Goal: Find specific page/section: Find specific page/section

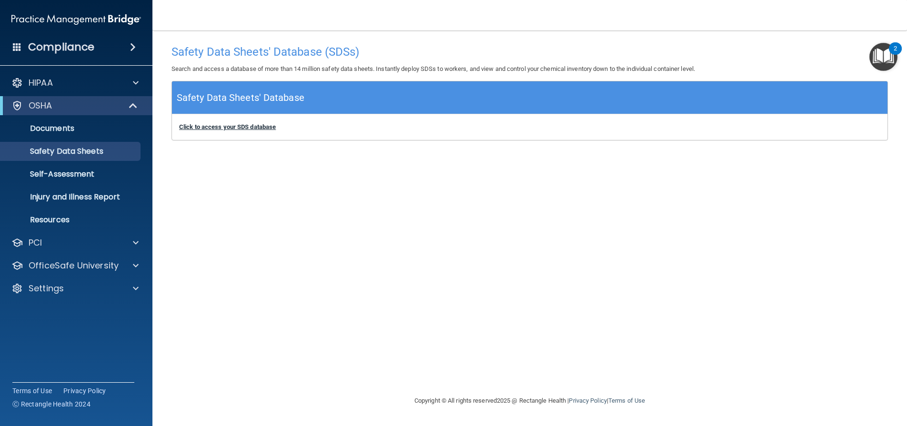
click at [245, 128] on b "Click to access your SDS database" at bounding box center [227, 126] width 97 height 7
click at [273, 94] on h5 "Safety Data Sheets' Database" at bounding box center [241, 98] width 128 height 17
click at [73, 152] on p "Safety Data Sheets" at bounding box center [71, 152] width 130 height 10
click at [73, 150] on p "Safety Data Sheets" at bounding box center [71, 152] width 130 height 10
click at [225, 126] on b "Click to access your SDS database" at bounding box center [227, 126] width 97 height 7
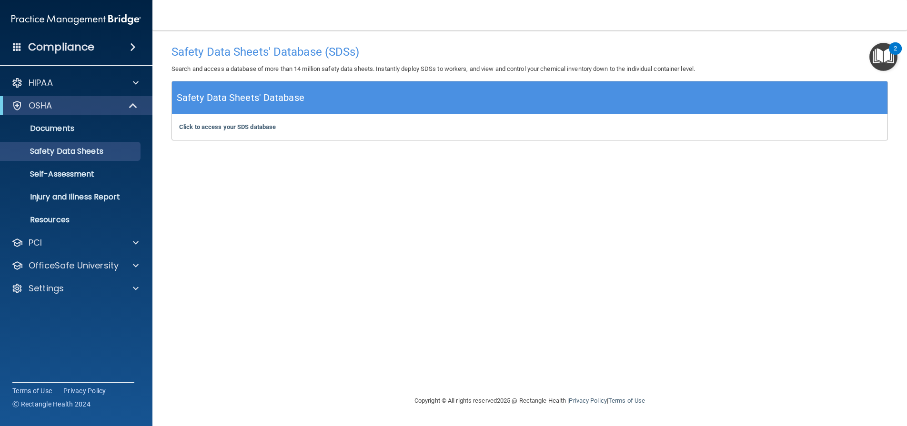
click at [46, 50] on h4 "Compliance" at bounding box center [61, 46] width 66 height 13
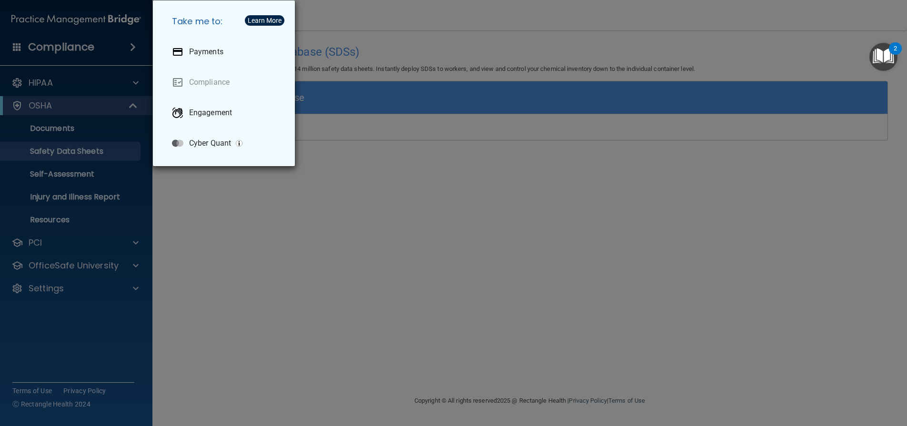
click at [34, 83] on div "Take me to: Payments Compliance Engagement Cyber Quant" at bounding box center [453, 213] width 907 height 426
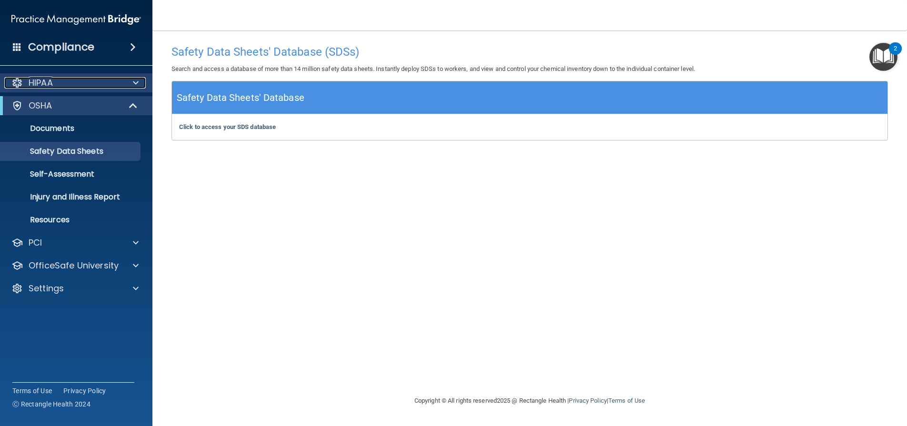
click at [132, 83] on div at bounding box center [134, 82] width 24 height 11
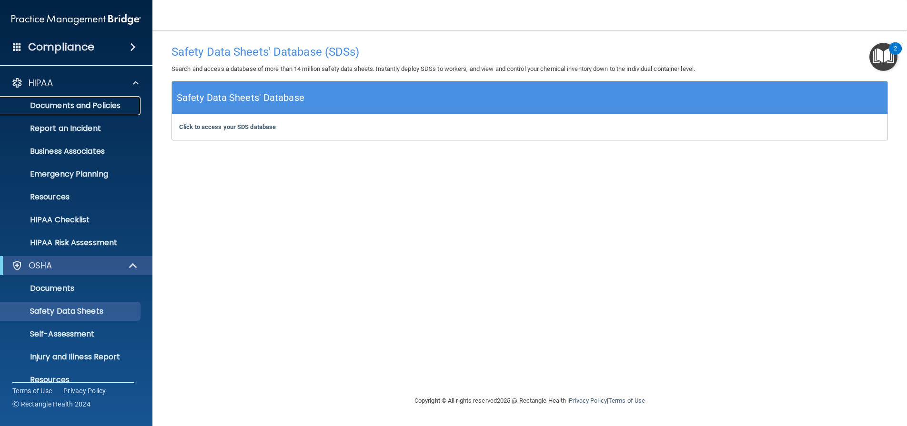
click at [90, 101] on p "Documents and Policies" at bounding box center [71, 106] width 130 height 10
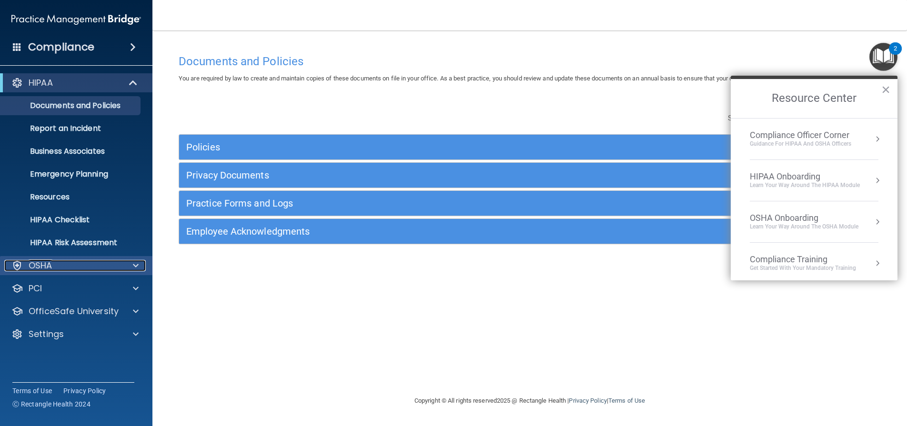
click at [50, 267] on p "OSHA" at bounding box center [41, 265] width 24 height 11
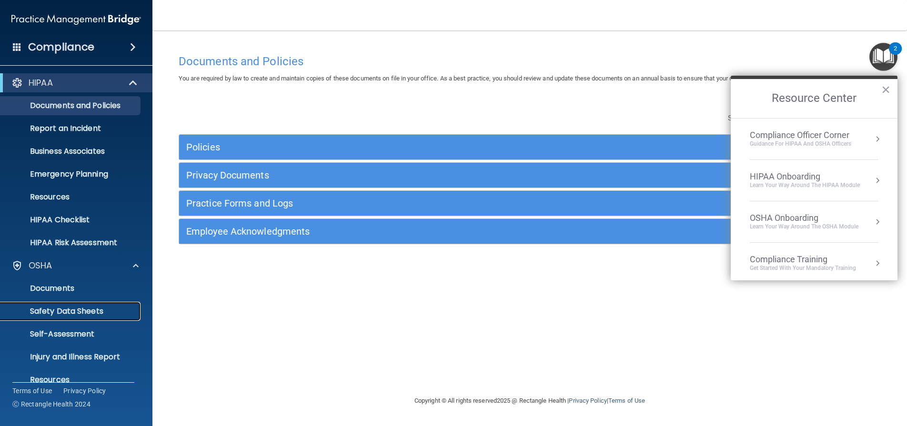
click at [60, 310] on p "Safety Data Sheets" at bounding box center [71, 312] width 130 height 10
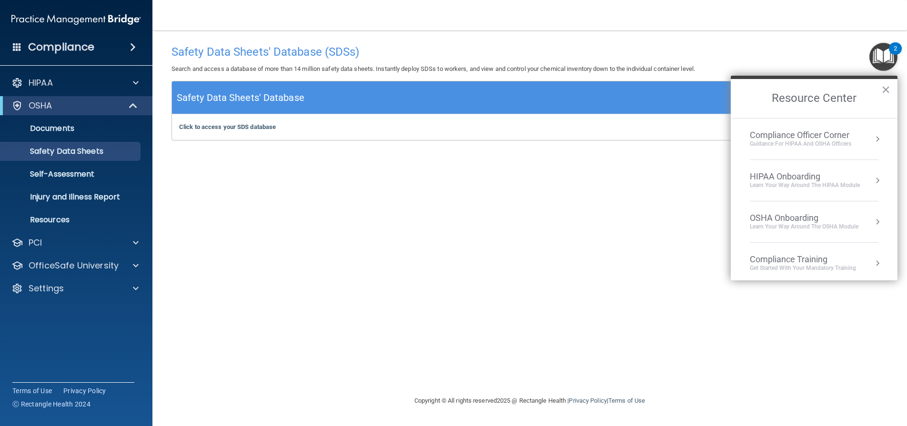
click at [349, 163] on div "Safety Data Sheets' Database (SDSs) Search and access a database of more than 1…" at bounding box center [530, 213] width 717 height 346
click at [886, 91] on button "×" at bounding box center [885, 89] width 9 height 15
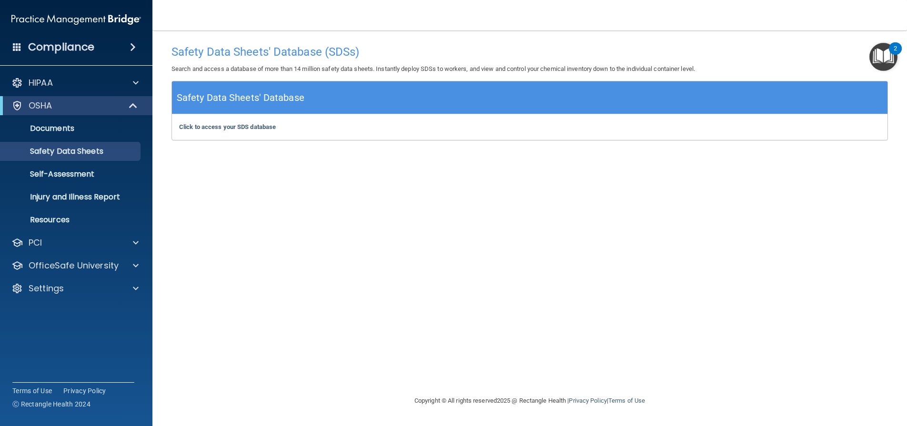
click at [279, 90] on h5 "Safety Data Sheets' Database" at bounding box center [241, 98] width 128 height 17
click at [277, 94] on h5 "Safety Data Sheets' Database" at bounding box center [241, 98] width 128 height 17
click at [260, 125] on b "Click to access your SDS database" at bounding box center [227, 126] width 97 height 7
